Goal: Transaction & Acquisition: Purchase product/service

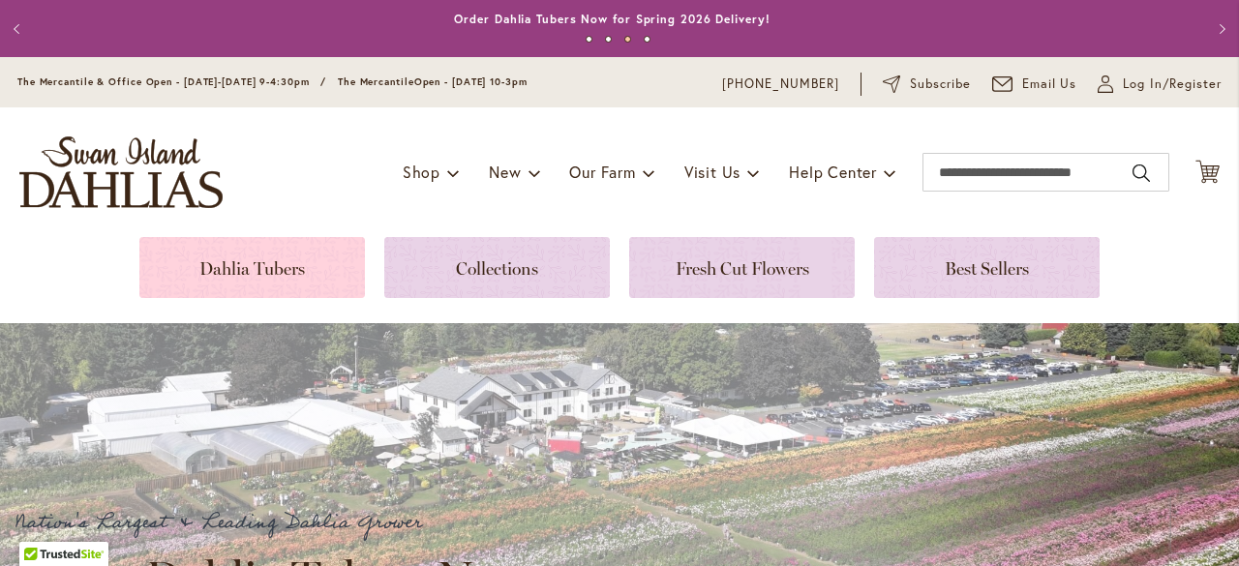
click at [336, 261] on link at bounding box center [252, 267] width 226 height 61
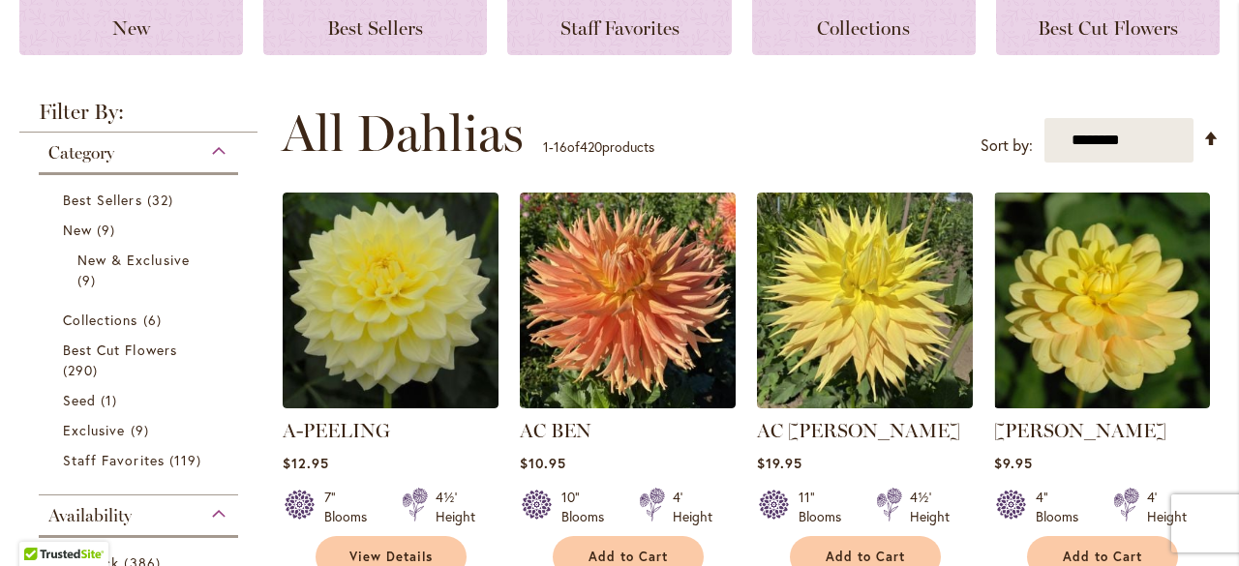
scroll to position [387, 0]
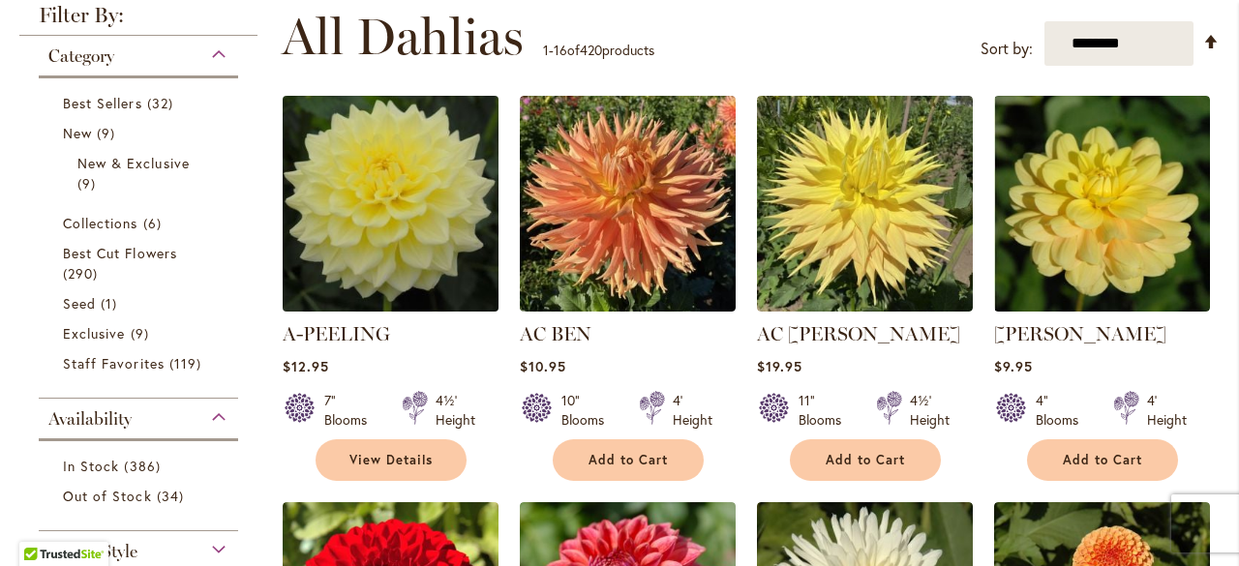
click at [358, 235] on img at bounding box center [390, 204] width 227 height 227
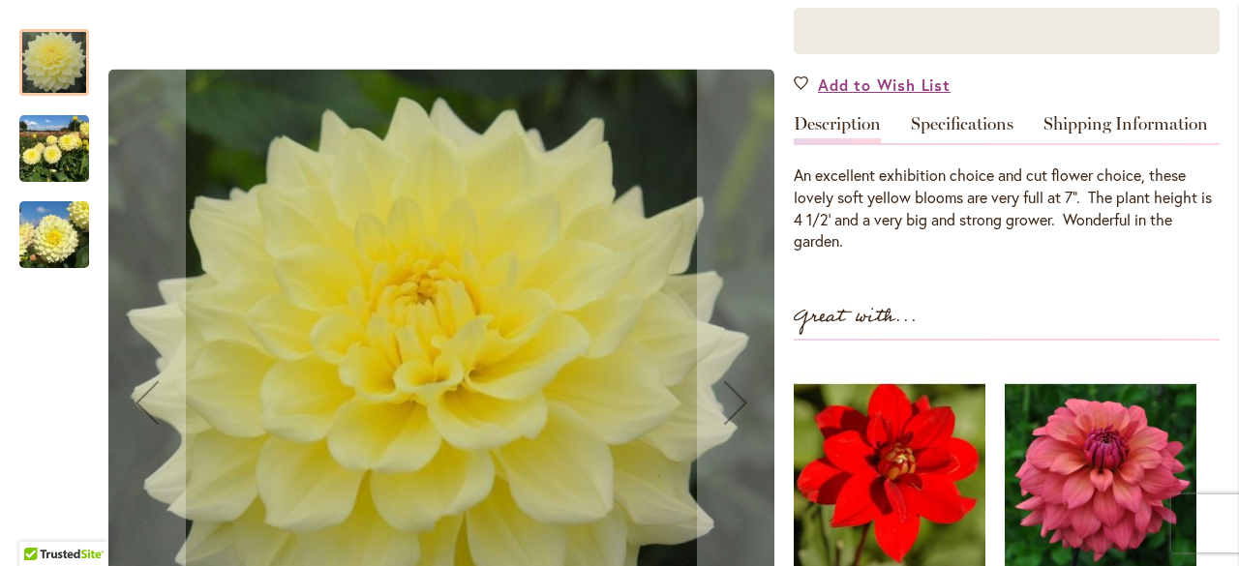
scroll to position [484, 0]
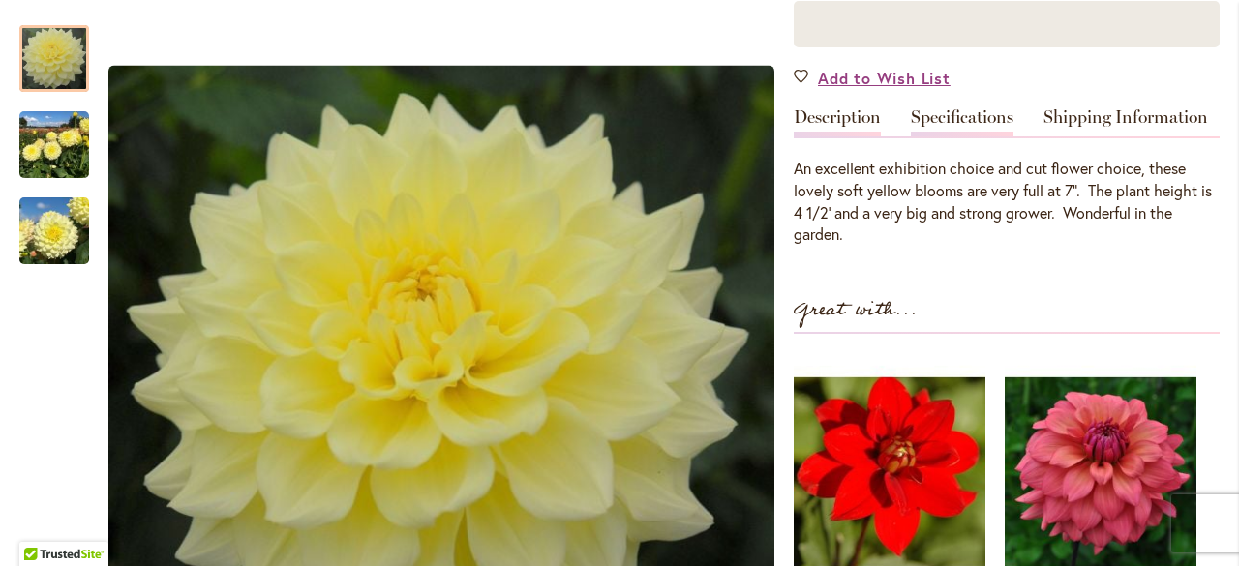
click at [981, 122] on link "Specifications" at bounding box center [962, 122] width 103 height 28
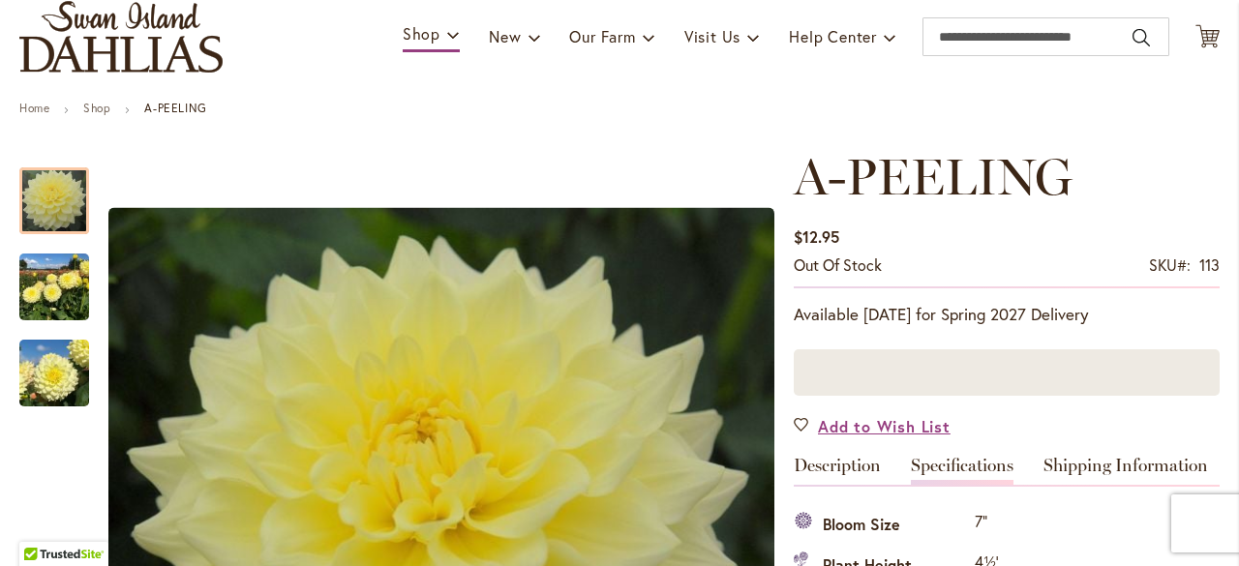
scroll to position [0, 0]
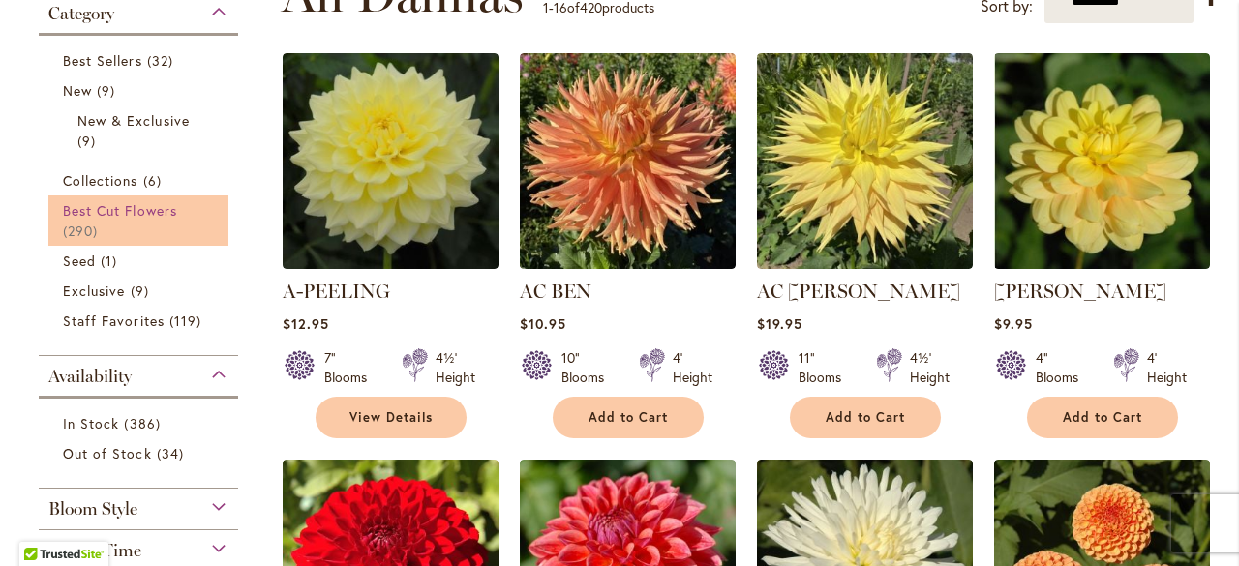
scroll to position [387, 0]
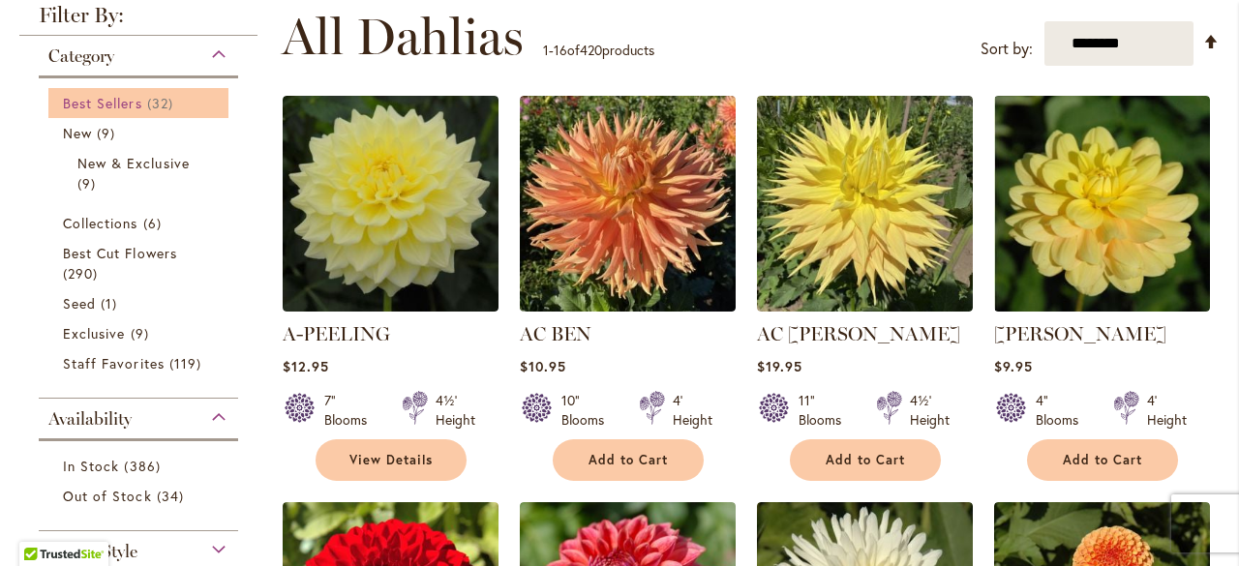
click at [101, 107] on span "Best Sellers" at bounding box center [102, 103] width 79 height 18
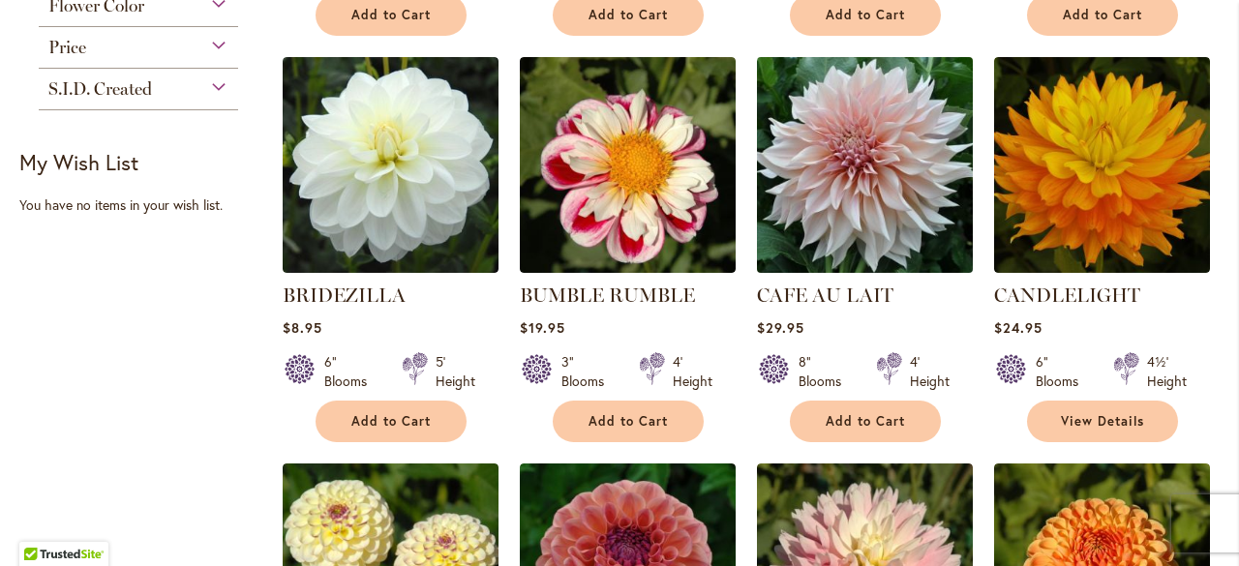
scroll to position [775, 0]
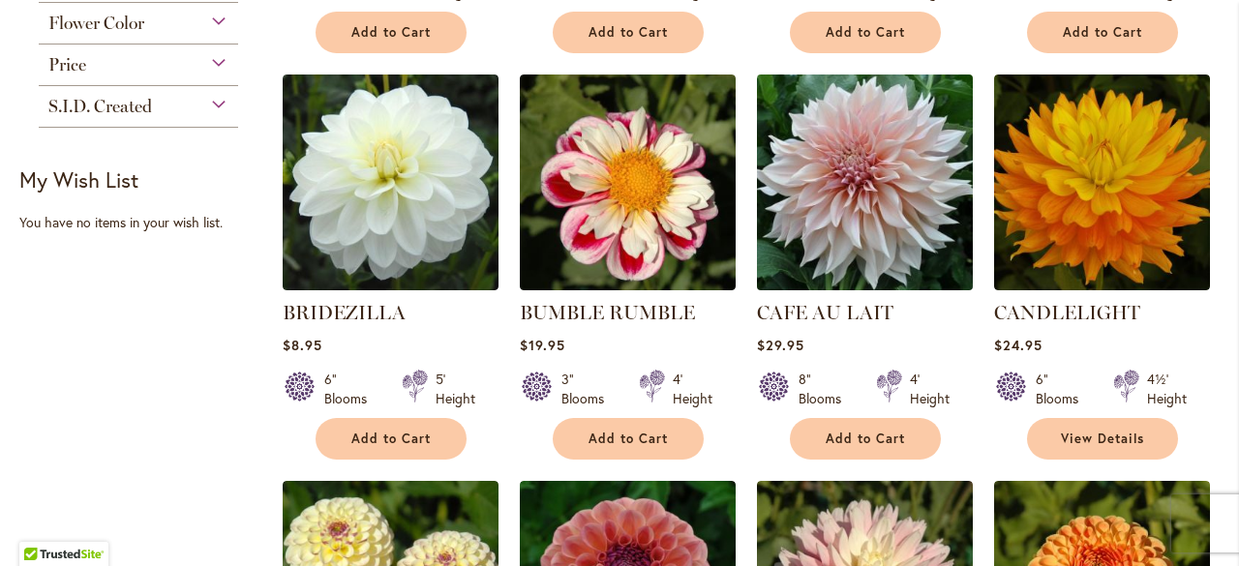
click at [833, 212] on img at bounding box center [864, 182] width 227 height 227
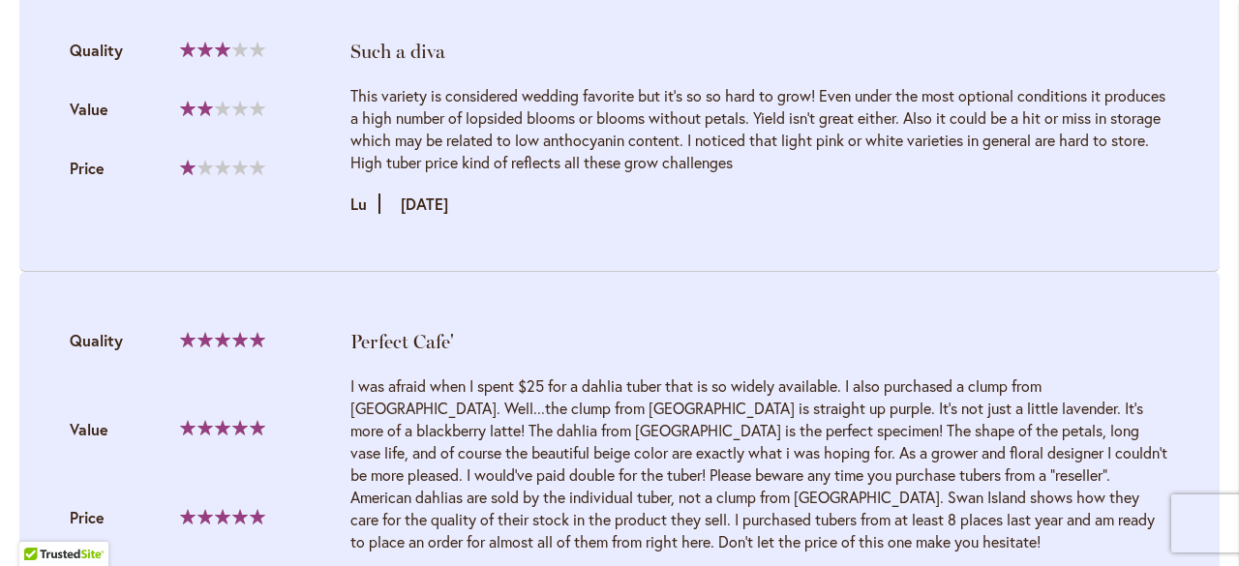
scroll to position [3098, 0]
